Goal: Information Seeking & Learning: Learn about a topic

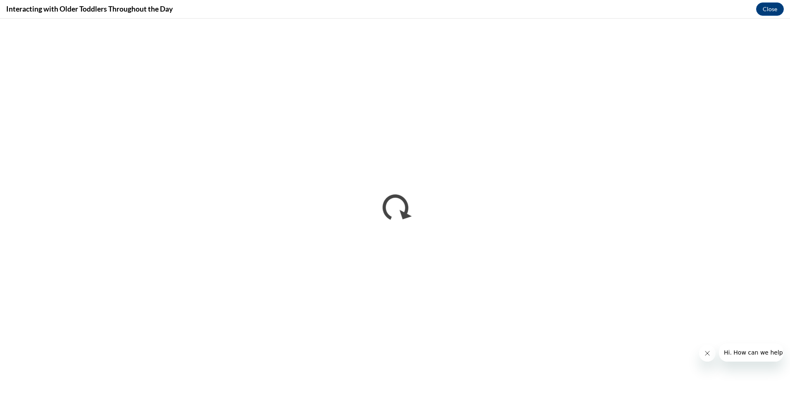
click at [703, 355] on button "Close message from company" at bounding box center [707, 353] width 17 height 17
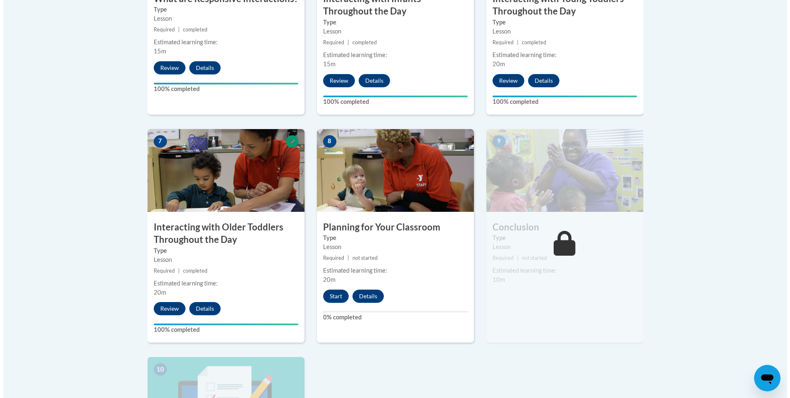
scroll to position [620, 0]
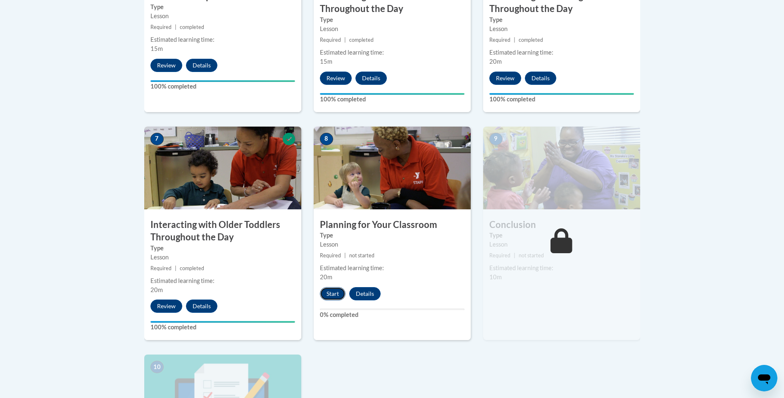
click at [333, 287] on button "Start" at bounding box center [333, 293] width 26 height 13
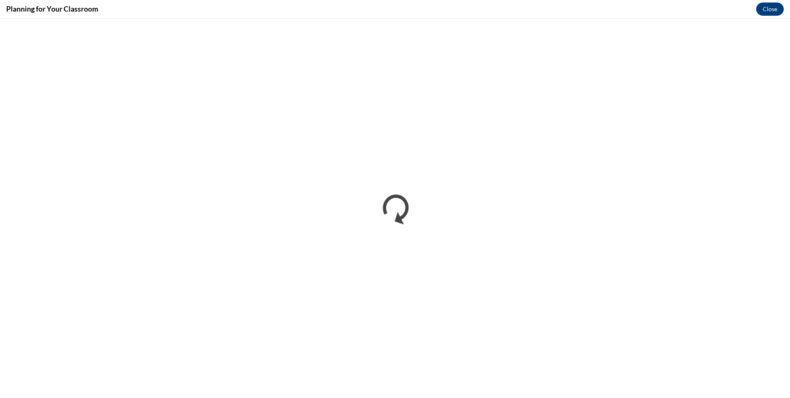
scroll to position [0, 0]
